Goal: Information Seeking & Learning: Learn about a topic

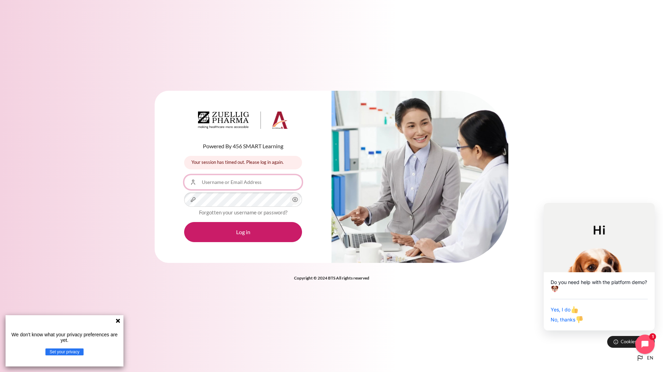
click at [251, 183] on input "Username or Email Address" at bounding box center [243, 182] width 118 height 15
type input "[PERSON_NAME][DOMAIN_NAME][EMAIL_ADDRESS][DOMAIN_NAME]"
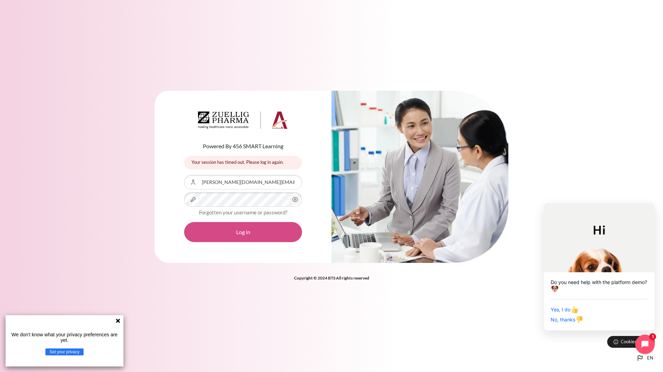
click at [250, 231] on button "Log in" at bounding box center [243, 232] width 118 height 20
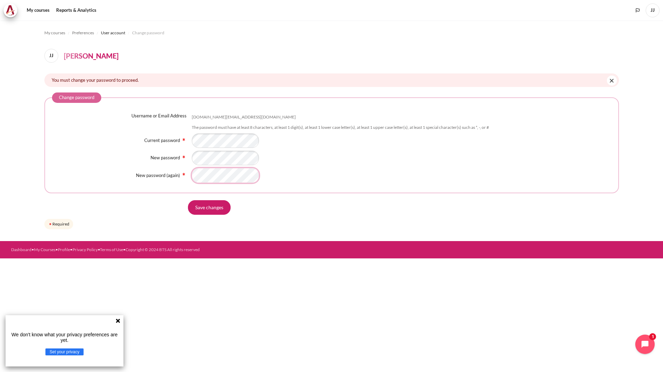
scroll to position [0, 0]
click at [208, 212] on input "Save changes" at bounding box center [209, 207] width 43 height 15
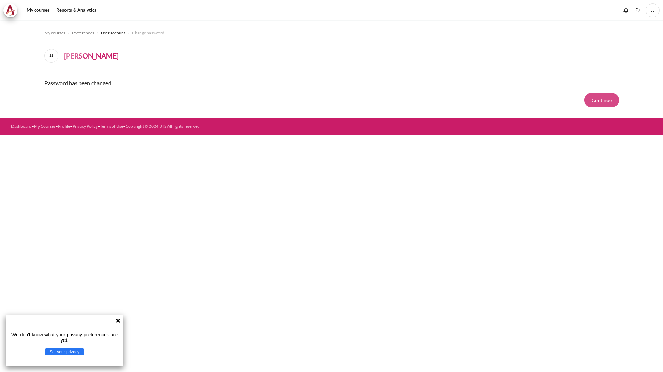
click at [602, 102] on button "Continue" at bounding box center [601, 100] width 35 height 15
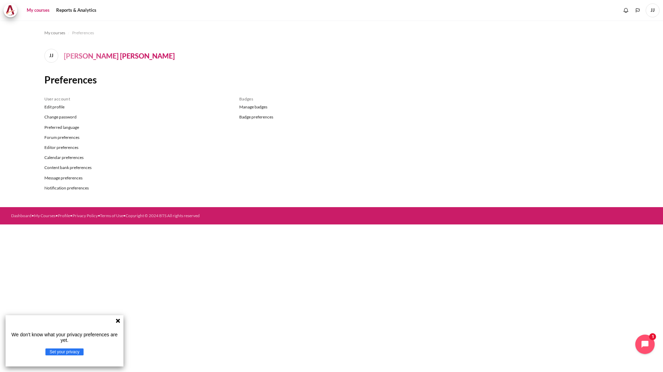
click at [32, 10] on link "My courses" at bounding box center [38, 10] width 28 height 14
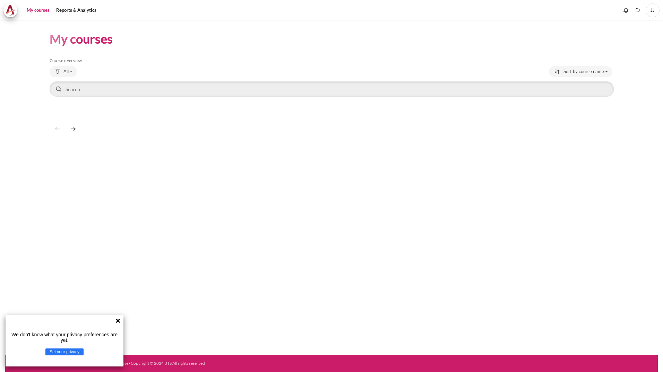
click at [118, 320] on icon at bounding box center [118, 321] width 6 height 6
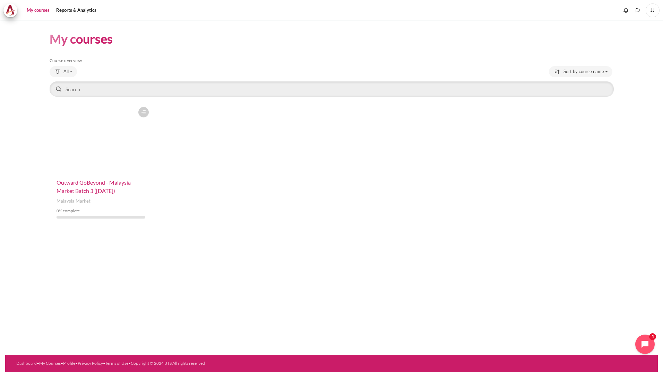
click at [115, 191] on span "Outward GoBeyond - Malaysia Market Batch 3 ([DATE])" at bounding box center [94, 186] width 74 height 15
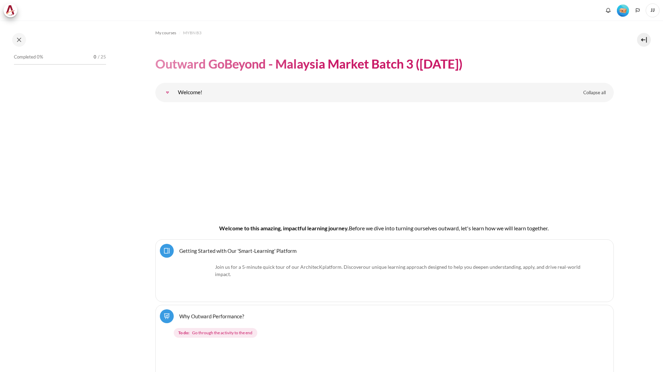
click at [262, 251] on link "Getting Started with Our 'Smart-Learning' Platform Page" at bounding box center [237, 251] width 117 height 7
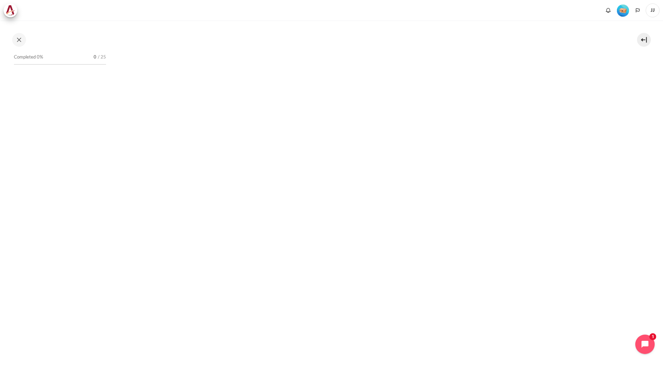
scroll to position [104, 0]
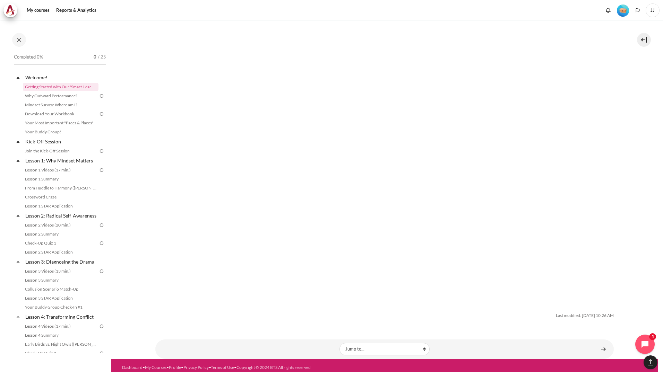
scroll to position [2120, 0]
click at [85, 93] on link "Why Outward Performance?" at bounding box center [61, 96] width 76 height 8
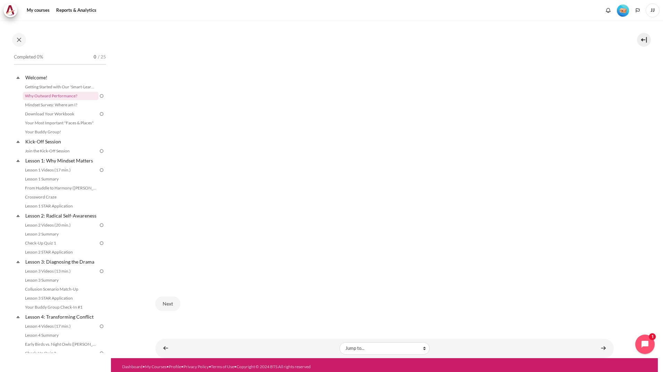
scroll to position [175, 0]
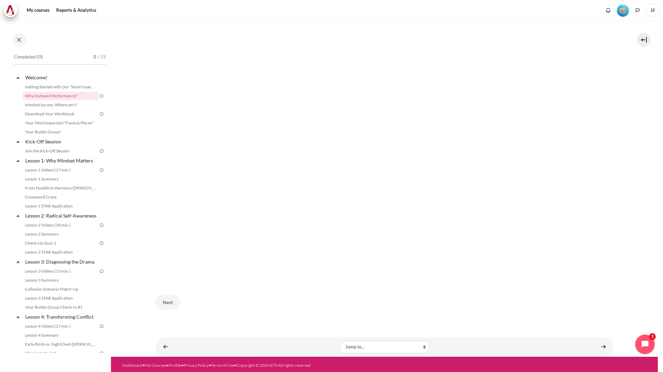
click at [500, 329] on div "My courses MYBN B3 Welcome! Why Outward Performance? Why Outward Performance? cc" at bounding box center [384, 101] width 458 height 511
click at [563, 313] on div "Next" at bounding box center [384, 302] width 458 height 28
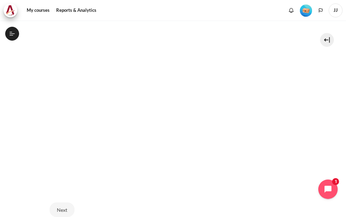
scroll to position [148, 0]
click at [58, 209] on button "Next" at bounding box center [62, 210] width 25 height 15
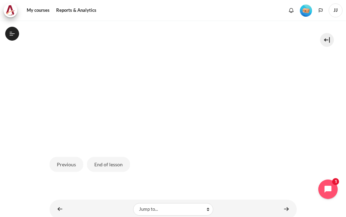
scroll to position [231, 0]
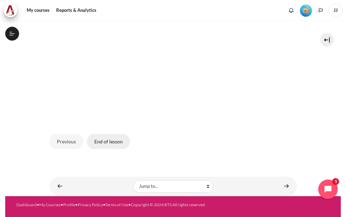
click at [114, 143] on button "End of lesson" at bounding box center [108, 141] width 43 height 15
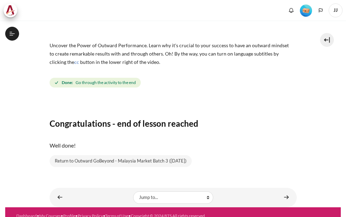
scroll to position [83, 0]
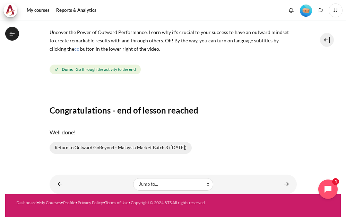
click at [137, 147] on link "Return to Outward GoBeyond - Malaysia Market Batch 3 (Sep 2025)" at bounding box center [121, 148] width 142 height 12
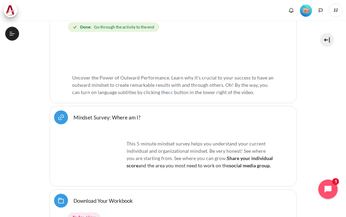
scroll to position [297, 0]
click at [122, 119] on link "Mindset Survey: Where am I? URL" at bounding box center [107, 117] width 67 height 7
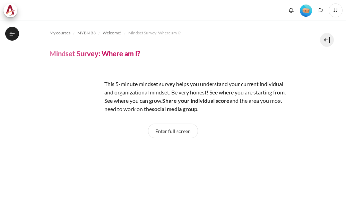
click at [172, 131] on button "Enter full screen" at bounding box center [173, 130] width 50 height 15
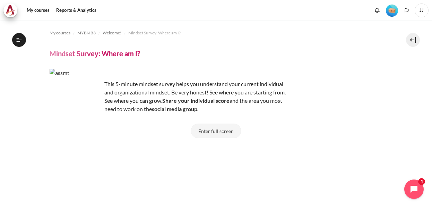
click at [218, 133] on button "Enter full screen" at bounding box center [216, 130] width 50 height 15
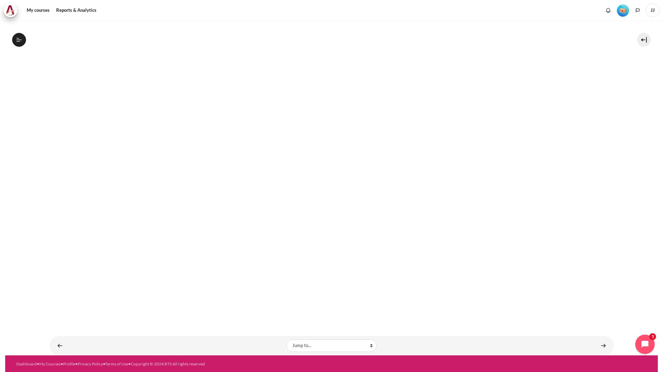
scroll to position [175, 0]
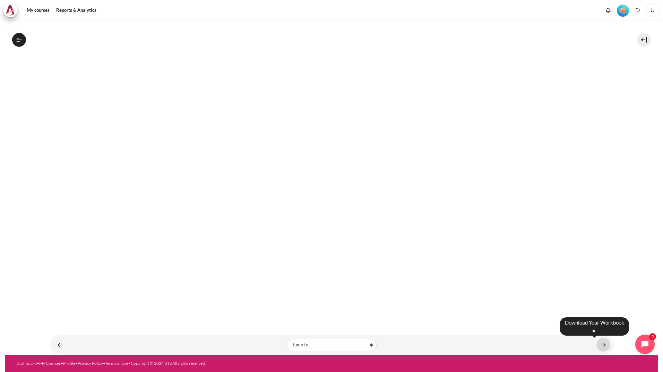
click at [346, 216] on link "Content" at bounding box center [603, 345] width 14 height 14
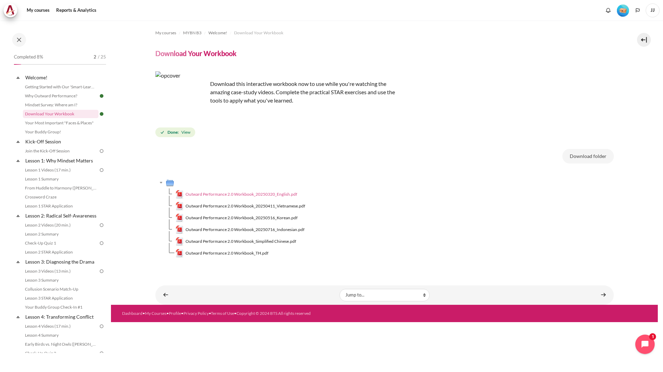
click at [271, 195] on span "Outward Performance 2.0 Workbook_20250320_English.pdf" at bounding box center [242, 194] width 112 height 6
click at [641, 44] on button at bounding box center [644, 40] width 14 height 14
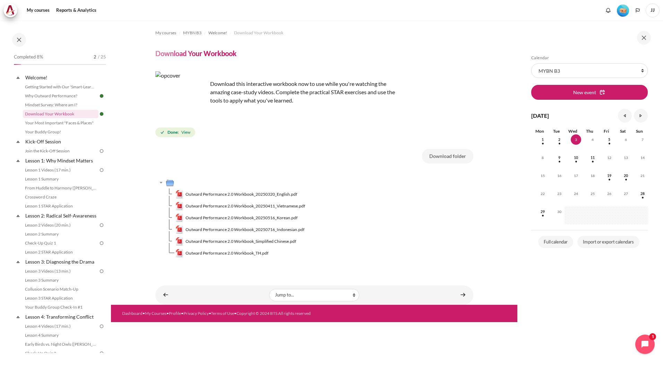
click at [624, 13] on img "Level #1" at bounding box center [623, 11] width 12 height 12
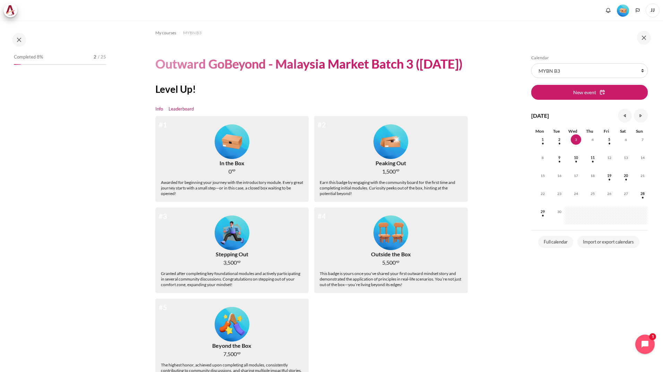
click at [184, 113] on link "Leaderboard" at bounding box center [181, 109] width 25 height 7
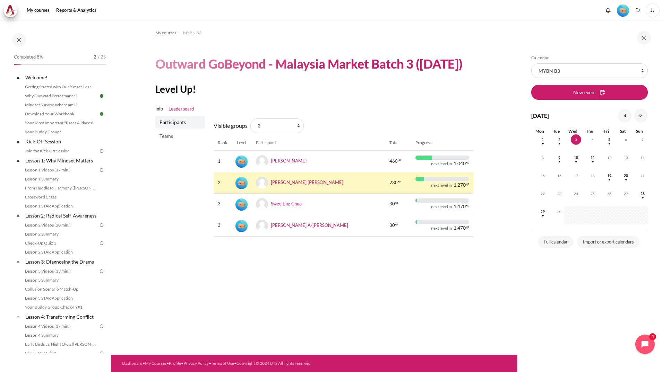
click at [440, 277] on div "My courses MYBN B3 Outward GoBeyond - Malaysia Market Batch 3 (Sep 2025) Level …" at bounding box center [314, 187] width 406 height 335
click at [390, 150] on th "Total" at bounding box center [398, 143] width 26 height 15
click at [385, 150] on th "Total" at bounding box center [398, 143] width 26 height 15
click at [288, 133] on select "All participants 2 1 3 4" at bounding box center [276, 126] width 53 height 15
select select "4961"
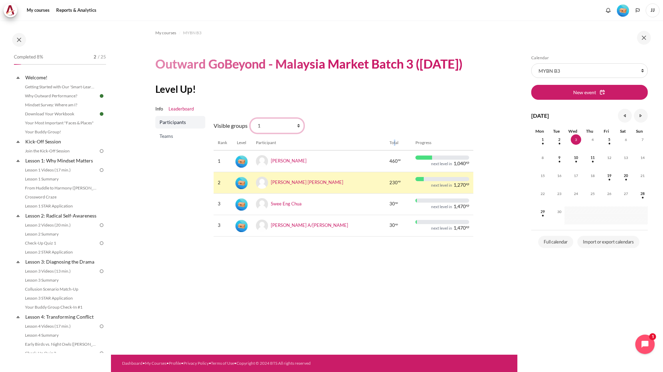
click at [250, 133] on select "All participants 2 1 3 4" at bounding box center [276, 126] width 53 height 15
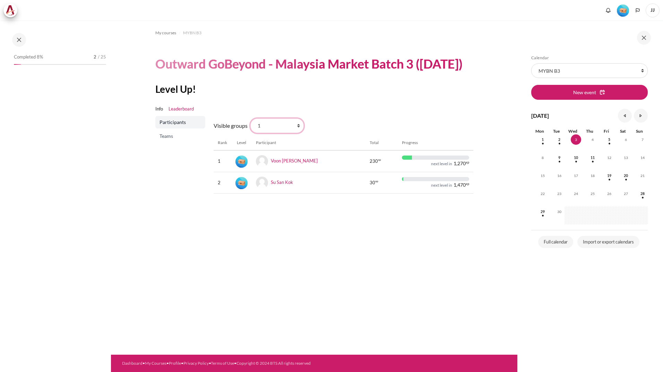
drag, startPoint x: 0, startPoint y: 0, endPoint x: 296, endPoint y: 143, distance: 328.3
click at [296, 133] on select "All participants 2 1 3 4" at bounding box center [276, 126] width 53 height 15
click at [250, 133] on select "All participants 2 1 3 4" at bounding box center [276, 126] width 53 height 15
click at [294, 133] on select "All participants 2 1 3 4" at bounding box center [276, 126] width 53 height 15
select select "0"
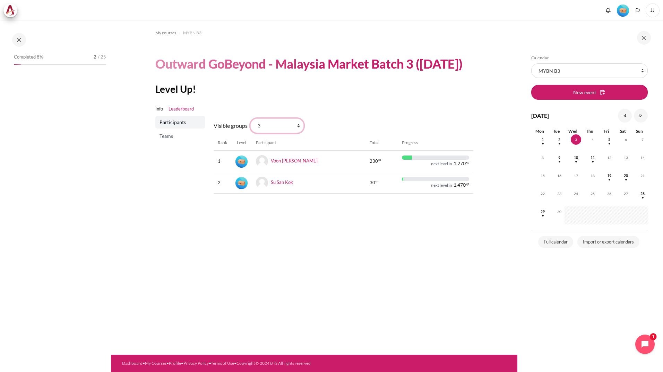
click at [250, 133] on select "All participants 2 1 3 4" at bounding box center [276, 126] width 53 height 15
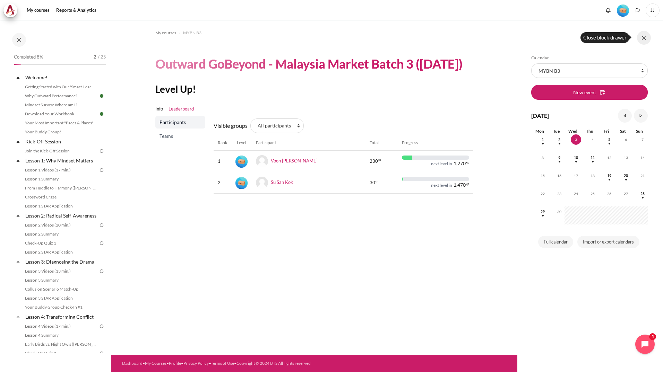
click at [641, 35] on button at bounding box center [644, 38] width 14 height 14
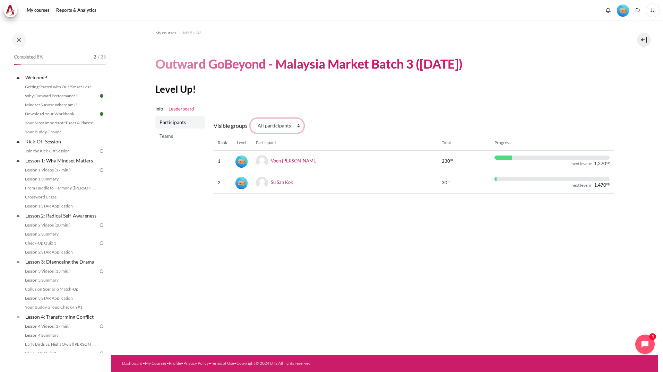
click at [295, 127] on select "All participants 2 1 3 4" at bounding box center [276, 126] width 53 height 15
click at [250, 119] on select "All participants 2 1 3 4" at bounding box center [276, 126] width 53 height 15
click at [170, 136] on span "Teams" at bounding box center [181, 136] width 43 height 7
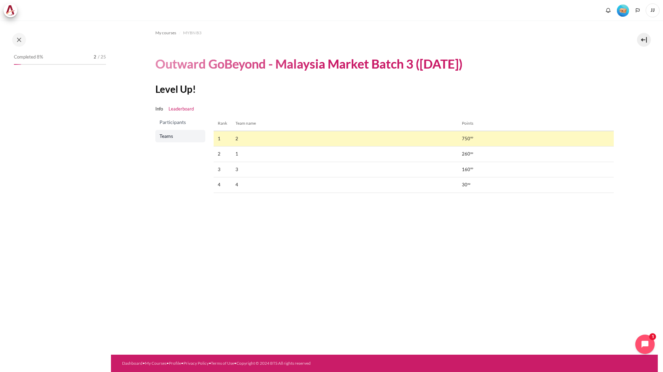
click at [170, 123] on span "Participants" at bounding box center [181, 122] width 43 height 7
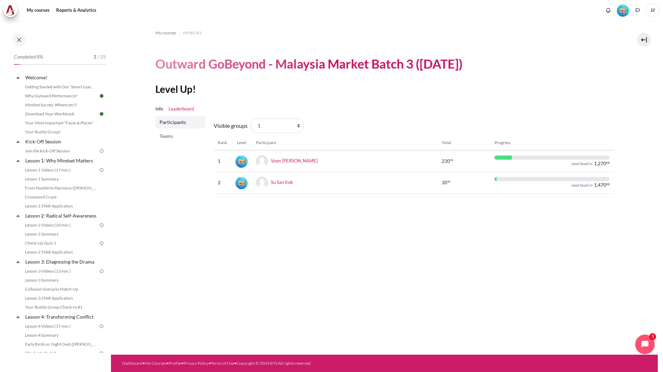
click at [264, 143] on th "Participant" at bounding box center [345, 143] width 186 height 15
click at [290, 129] on select "All participants 2 1 3 4" at bounding box center [276, 126] width 53 height 15
select select "0"
click at [250, 119] on select "All participants 2 1 3 4" at bounding box center [276, 126] width 53 height 15
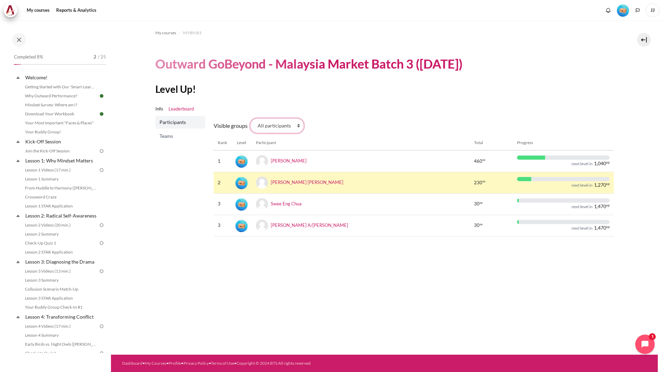
click at [278, 125] on select "All participants 2 1 3 4" at bounding box center [276, 126] width 53 height 15
drag, startPoint x: 367, startPoint y: 125, endPoint x: 362, endPoint y: 128, distance: 5.4
click at [367, 125] on div "Visible groups All participants 2 1 3 4 Rank Level Participant Total Progress 1…" at bounding box center [414, 179] width 400 height 126
click at [276, 121] on select "All participants 2 1 3 4" at bounding box center [276, 126] width 53 height 15
select select "4964"
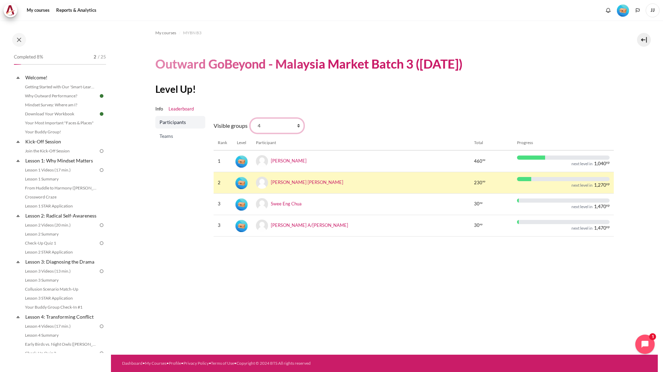
click at [250, 119] on select "All participants 2 1 3 4" at bounding box center [276, 126] width 53 height 15
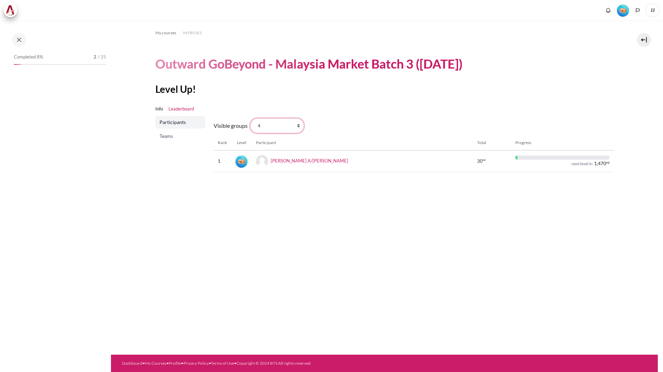
click at [275, 129] on select "All participants 2 1 3 4" at bounding box center [276, 126] width 53 height 15
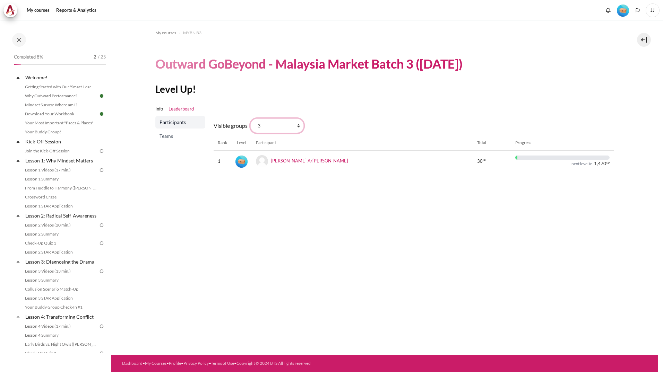
click at [250, 119] on select "All participants 2 1 3 4" at bounding box center [276, 126] width 53 height 15
click at [277, 125] on select "All participants 2 1 3 4" at bounding box center [276, 126] width 53 height 15
select select "4961"
click at [250, 119] on select "All participants 2 1 3 4" at bounding box center [276, 126] width 53 height 15
click at [285, 125] on select "All participants 2 1 3 4" at bounding box center [276, 126] width 53 height 15
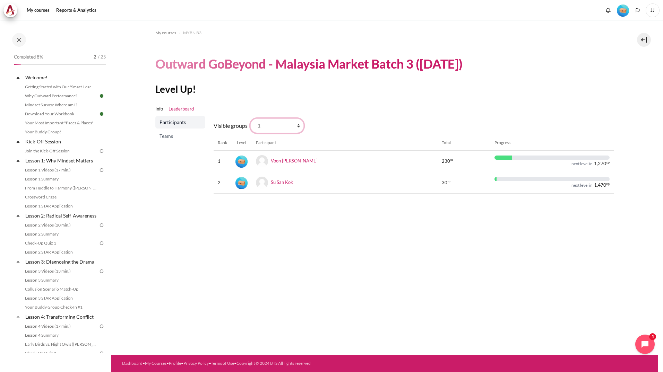
select select "4962"
click at [250, 119] on select "All participants 2 1 3 4" at bounding box center [276, 126] width 53 height 15
